Goal: Information Seeking & Learning: Learn about a topic

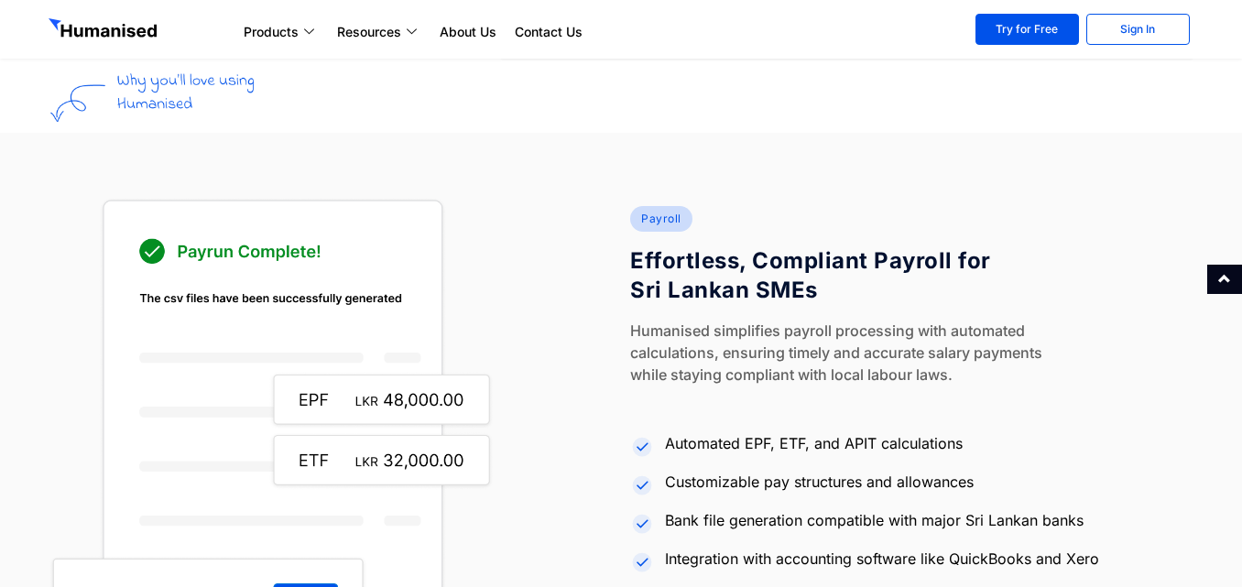
scroll to position [2016, 0]
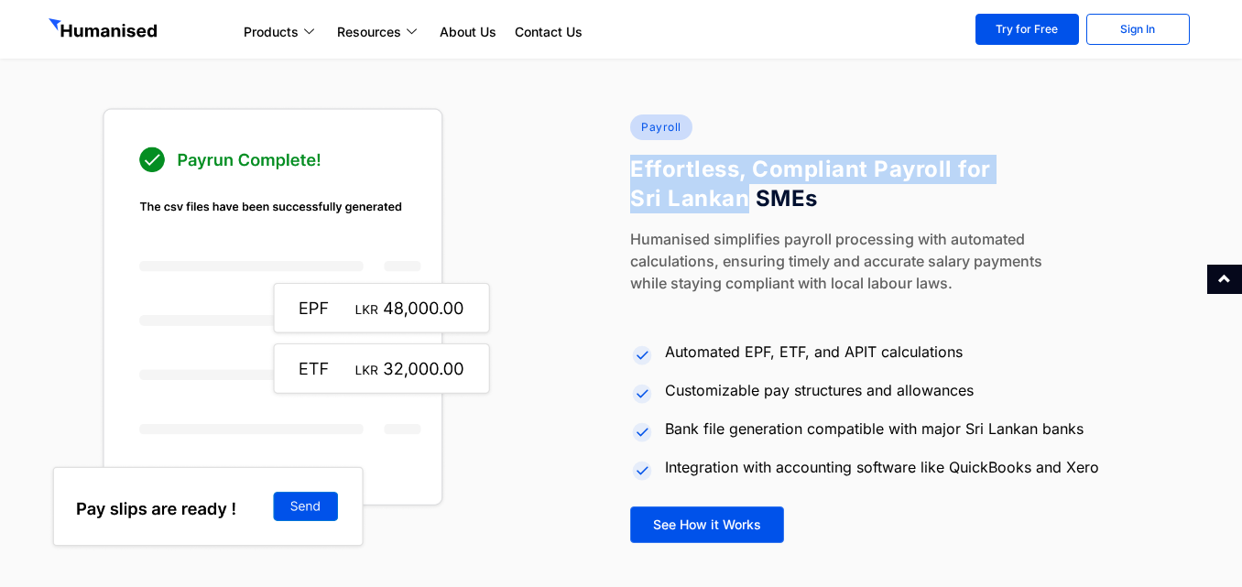
drag, startPoint x: 630, startPoint y: 170, endPoint x: 744, endPoint y: 208, distance: 119.7
click at [744, 208] on h4 "Effortless, Compliant Payroll for Sri Lankan SMEs" at bounding box center [820, 184] width 380 height 59
copy h4 "Effortless, Compliant Payroll for [GEOGRAPHIC_DATA]"
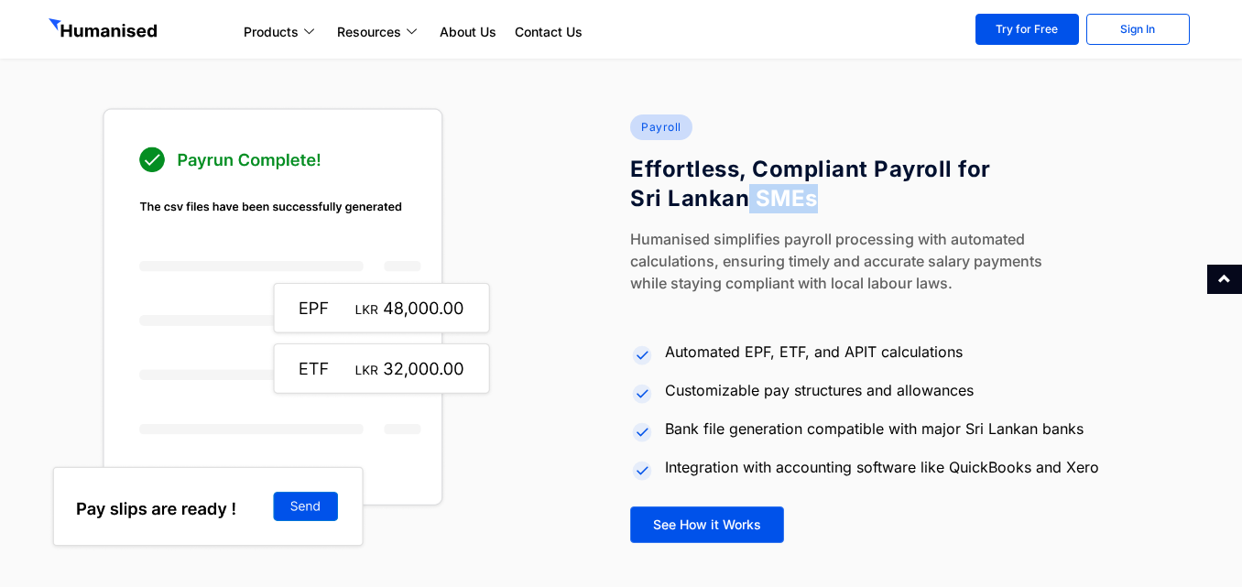
drag, startPoint x: 813, startPoint y: 196, endPoint x: 749, endPoint y: 196, distance: 64.1
click at [749, 196] on h4 "Effortless, Compliant Payroll for Sri Lankan SMEs" at bounding box center [820, 184] width 380 height 59
copy h4 "SMEs"
click at [759, 339] on li "Automated EPF, ETF, and APIT calculations" at bounding box center [911, 353] width 563 height 35
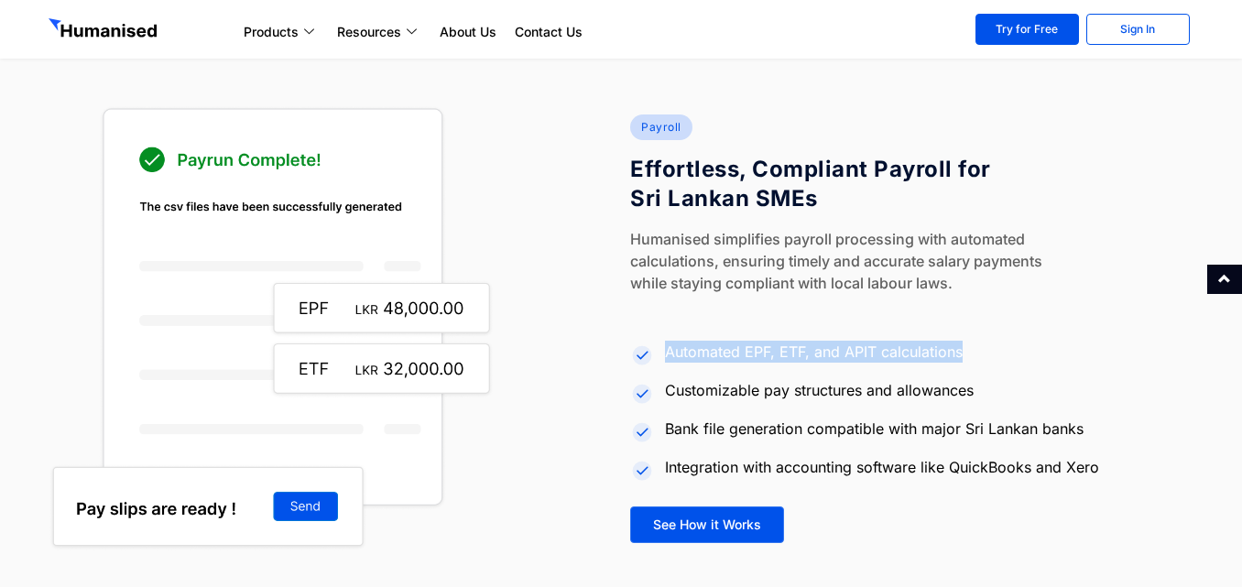
drag, startPoint x: 665, startPoint y: 353, endPoint x: 975, endPoint y: 352, distance: 309.7
click at [975, 352] on li "Automated EPF, ETF, and APIT calculations" at bounding box center [911, 353] width 563 height 35
copy span "Automated EPF, ETF, and APIT calculations"
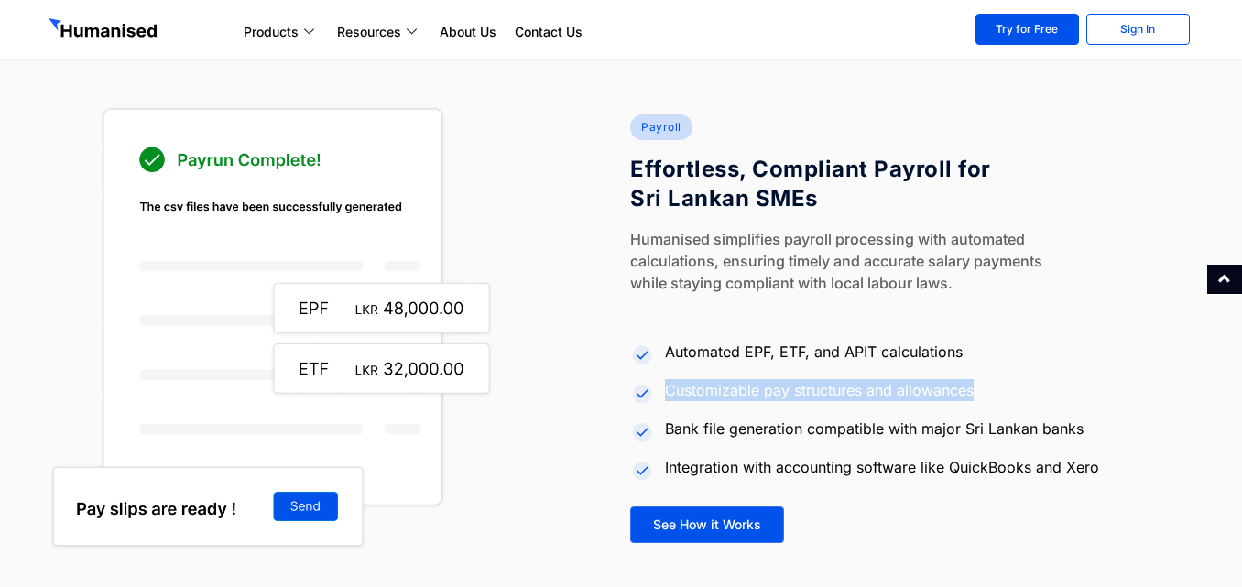
drag, startPoint x: 664, startPoint y: 390, endPoint x: 979, endPoint y: 380, distance: 315.3
click at [979, 380] on li "Customizable pay structures and allowances" at bounding box center [911, 392] width 563 height 35
copy span "Customizable pay structures and allowances"
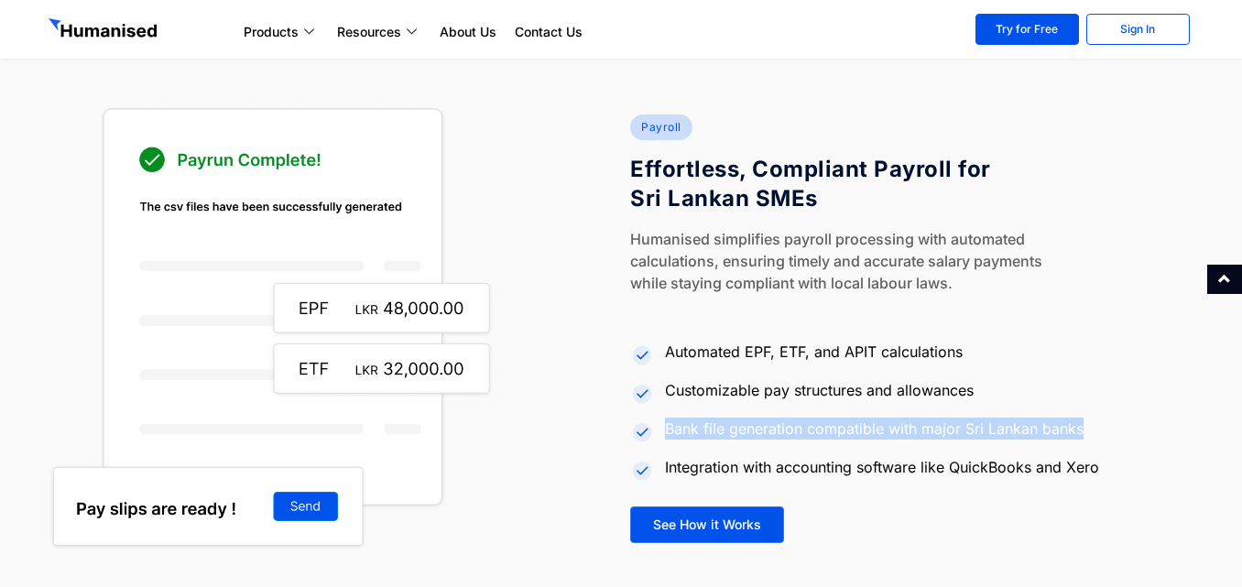
drag, startPoint x: 668, startPoint y: 423, endPoint x: 1085, endPoint y: 431, distance: 416.9
click at [1085, 431] on li "Bank file generation compatible with major Sri Lankan banks" at bounding box center [911, 430] width 563 height 35
copy span "Bank file generation compatible with major Sri Lankan banks"
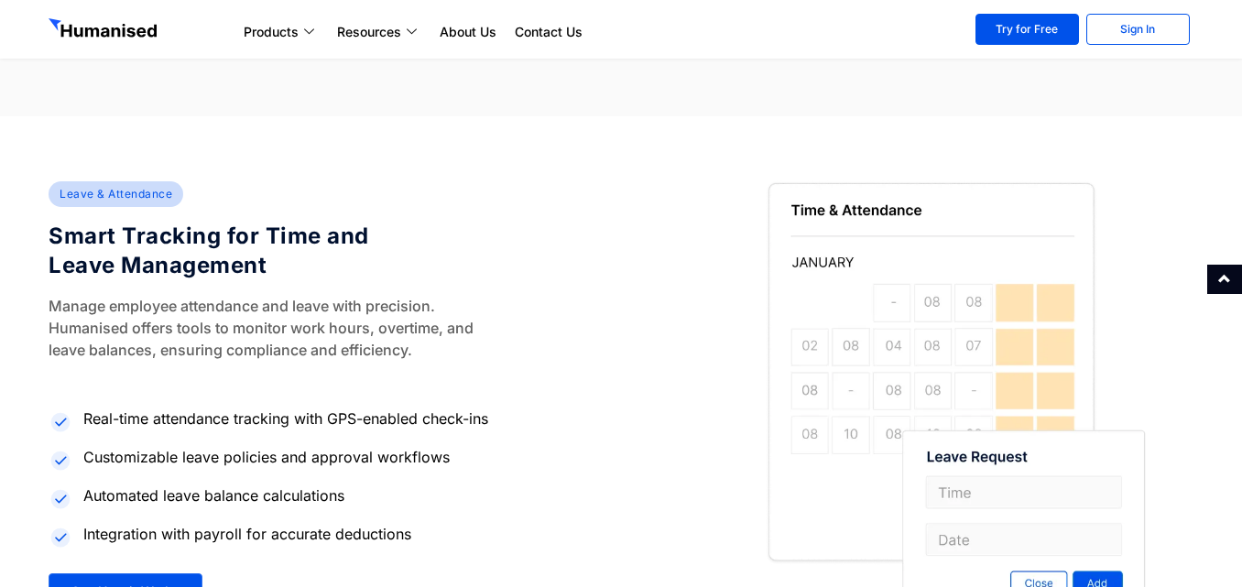
scroll to position [2565, 0]
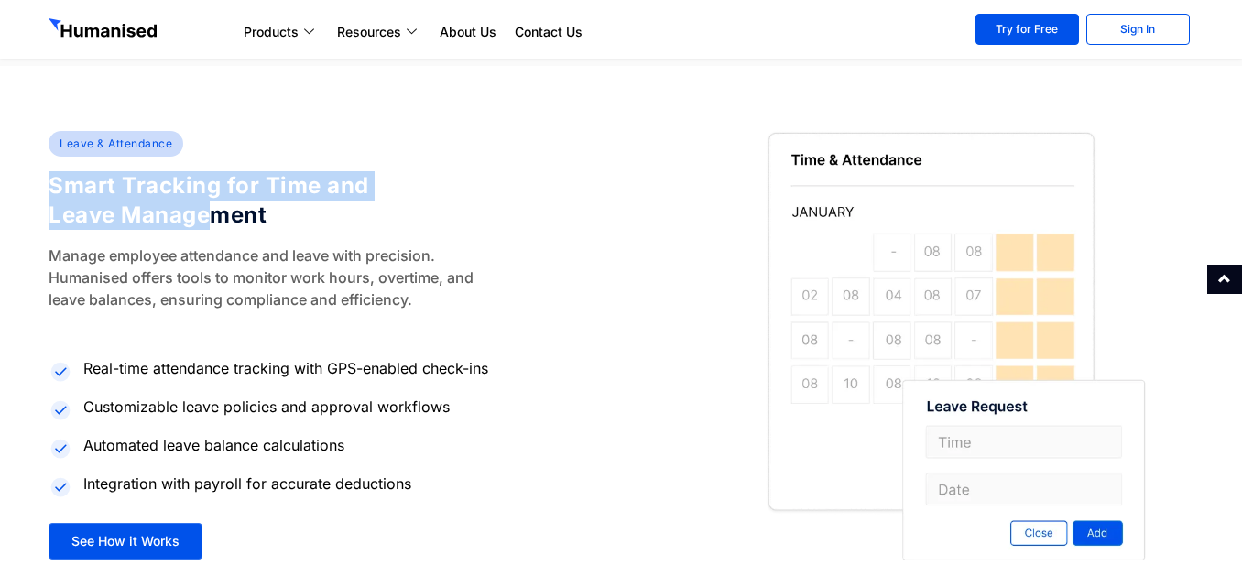
drag, startPoint x: 56, startPoint y: 188, endPoint x: 211, endPoint y: 215, distance: 157.3
click at [211, 215] on h4 "Smart Tracking for Time and Leave Management" at bounding box center [239, 200] width 380 height 59
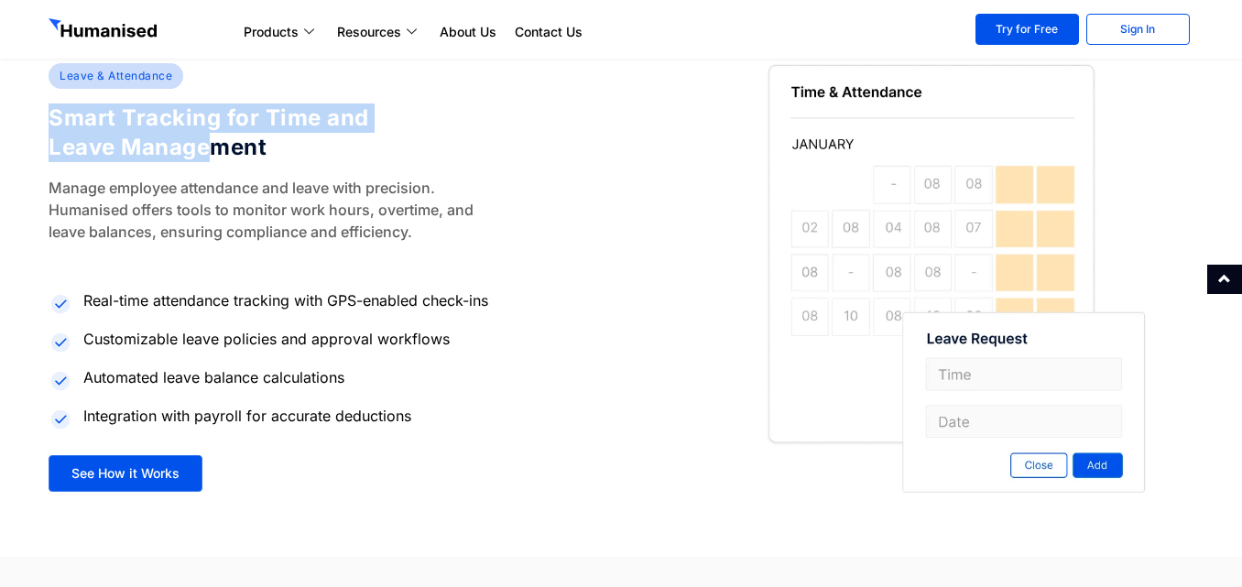
scroll to position [2657, 0]
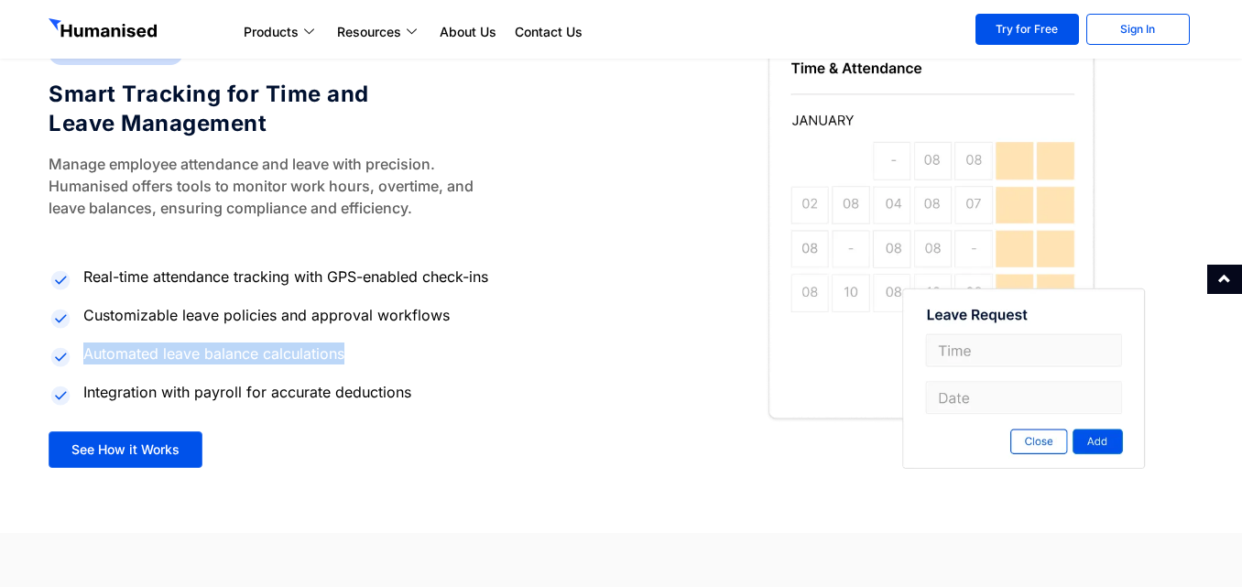
drag, startPoint x: 82, startPoint y: 355, endPoint x: 378, endPoint y: 353, distance: 295.9
click at [378, 353] on li "Automated leave balance calculations" at bounding box center [330, 355] width 563 height 35
copy span "Automated leave balance calculations"
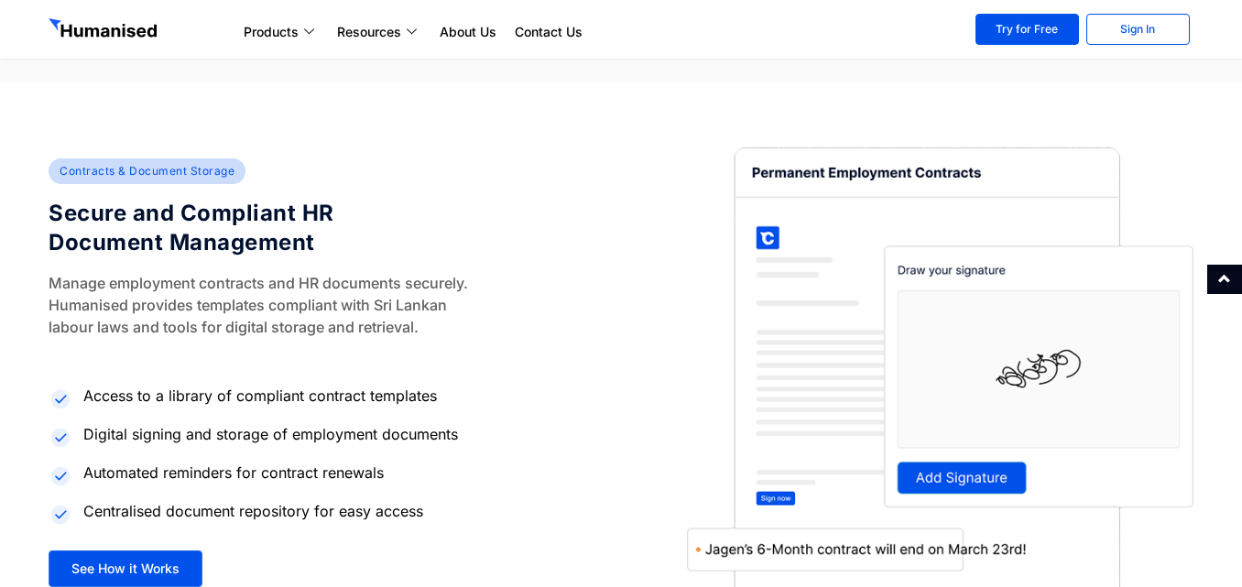
scroll to position [3665, 0]
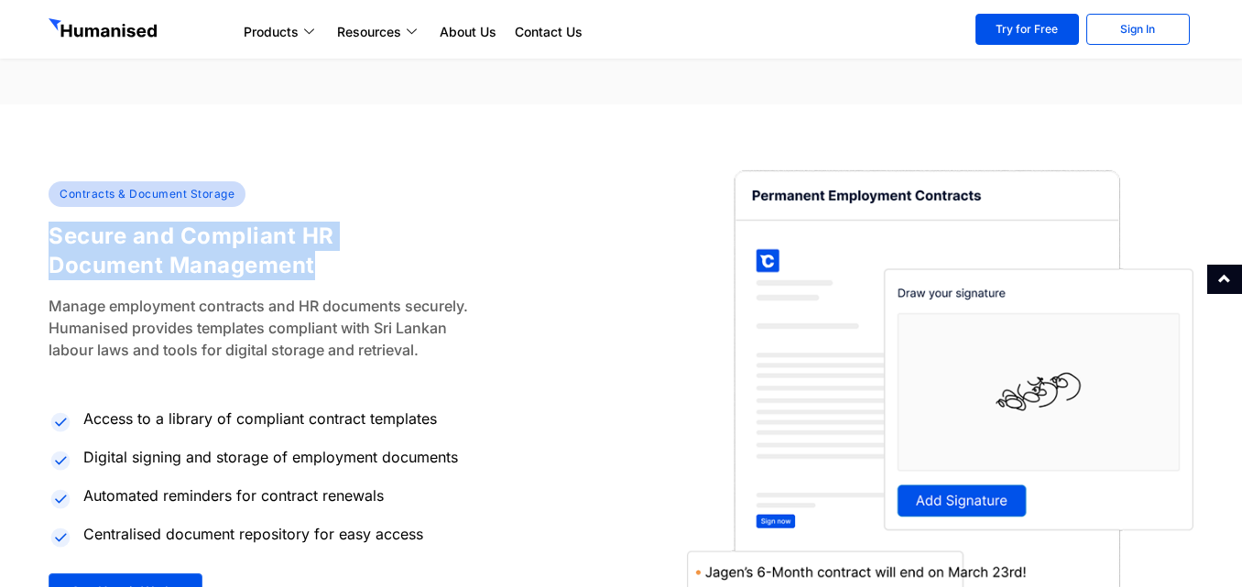
drag, startPoint x: 57, startPoint y: 235, endPoint x: 312, endPoint y: 272, distance: 258.2
click at [312, 272] on h4 "Secure and Compliant HR Document Management" at bounding box center [239, 251] width 380 height 59
copy h4 "Secure and Compliant HR Document Management"
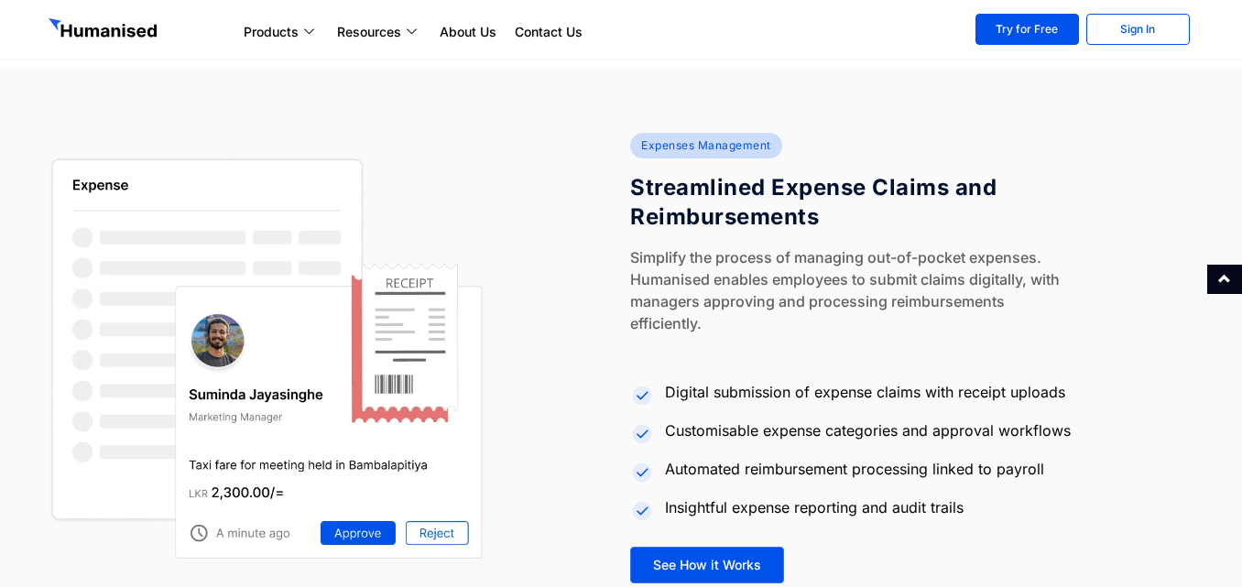
scroll to position [3115, 0]
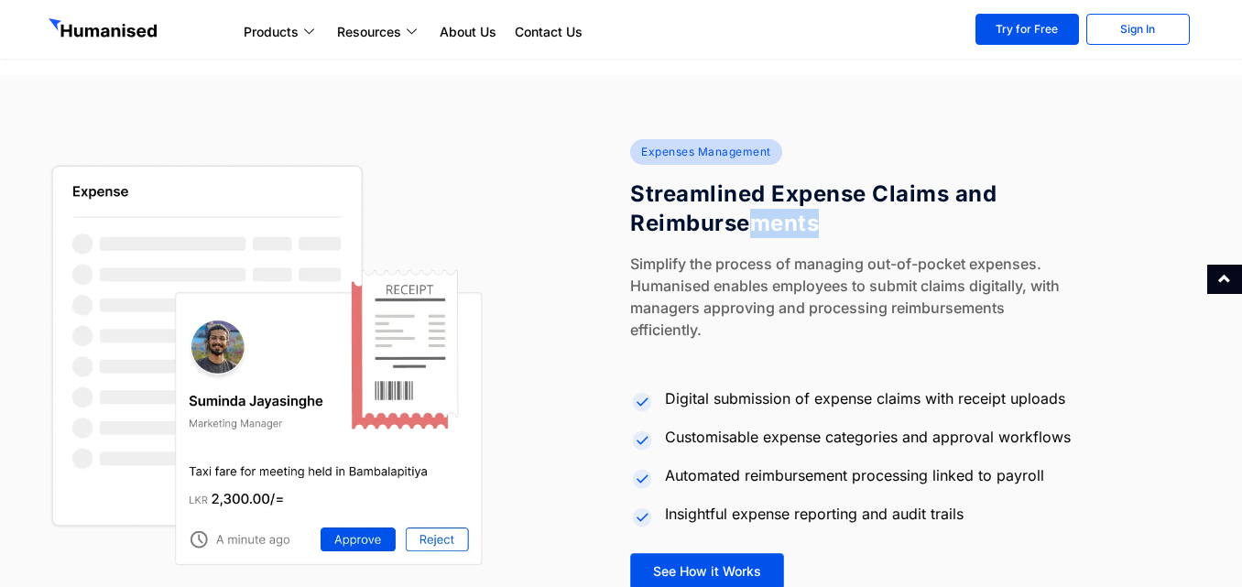
drag, startPoint x: 817, startPoint y: 223, endPoint x: 758, endPoint y: 223, distance: 59.6
click at [758, 223] on h4 "Streamlined Expense Claims and Reimbursements" at bounding box center [820, 209] width 380 height 59
click at [773, 188] on h4 "Streamlined Expense Claims and Reimbursements" at bounding box center [820, 209] width 380 height 59
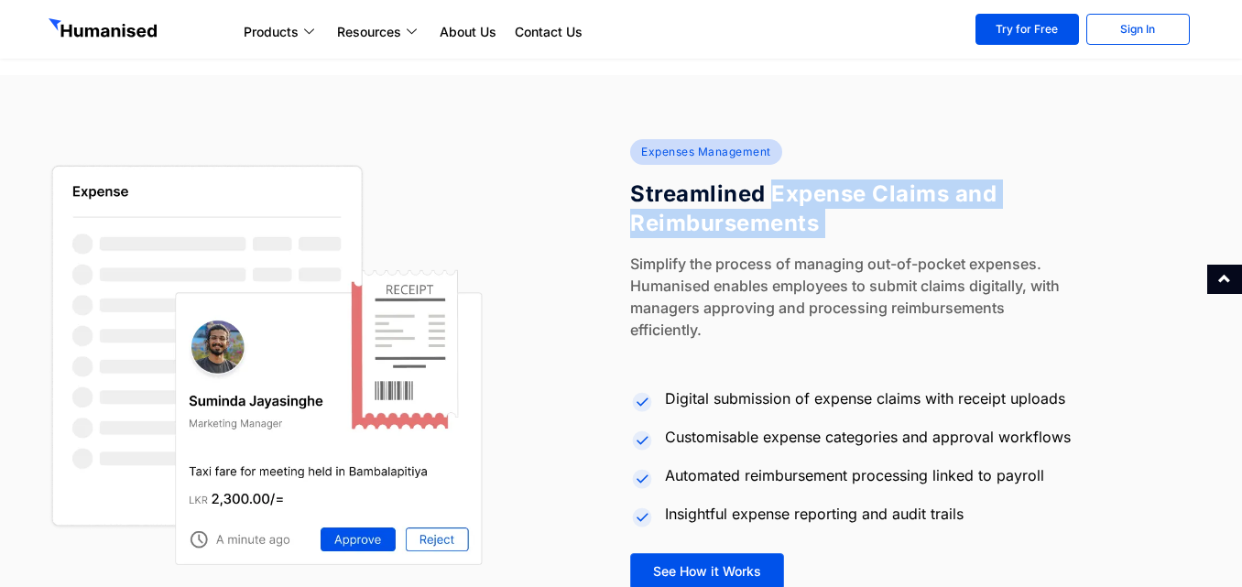
drag, startPoint x: 773, startPoint y: 188, endPoint x: 816, endPoint y: 212, distance: 49.2
click at [816, 212] on h4 "Streamlined Expense Claims and Reimbursements" at bounding box center [820, 209] width 380 height 59
copy div "Expense Claims and Reimbursements"
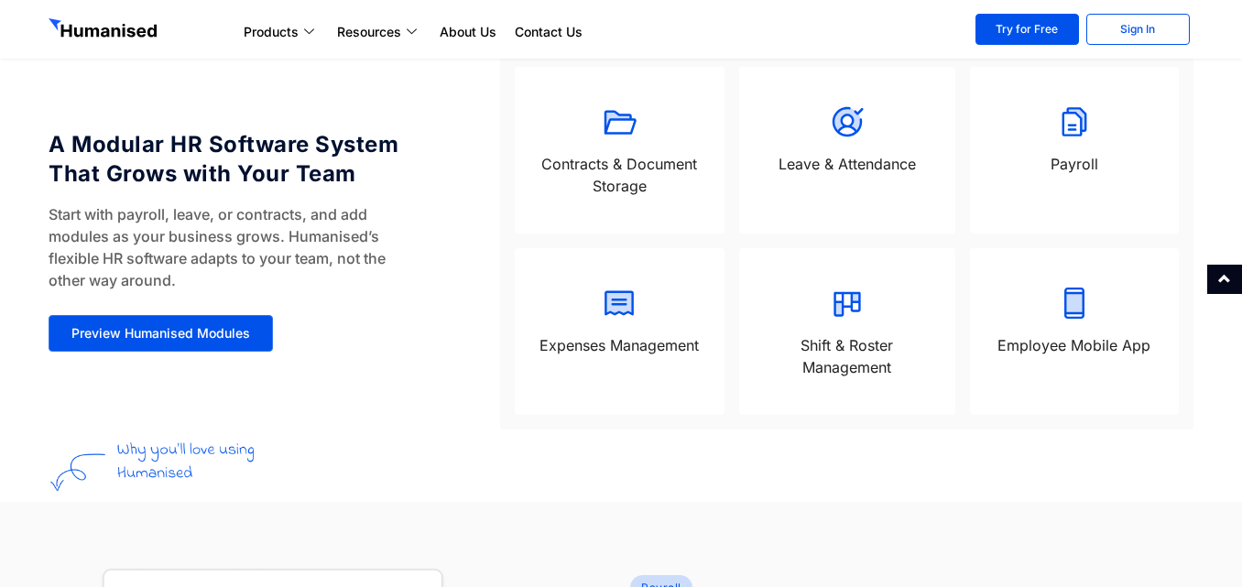
scroll to position [1466, 0]
